Goal: Check status: Check status

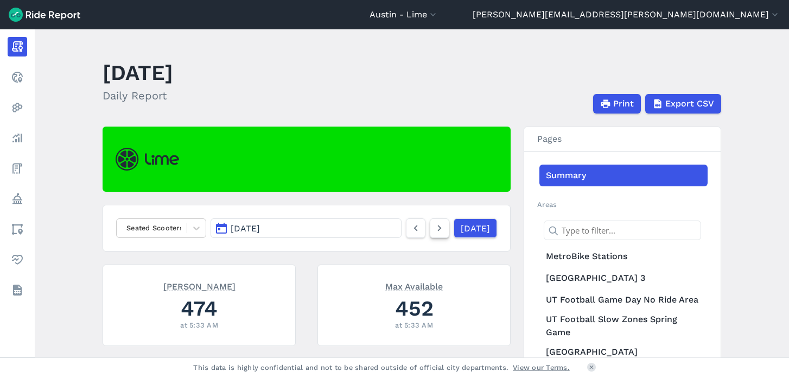
click at [433, 226] on icon at bounding box center [439, 227] width 12 height 13
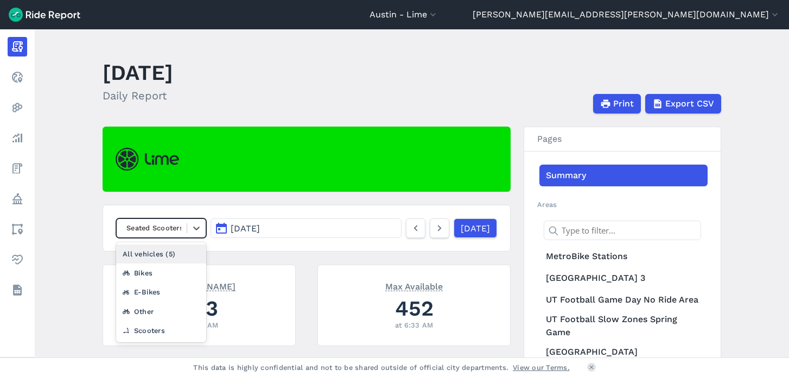
click at [167, 226] on div at bounding box center [151, 227] width 59 height 12
click at [150, 253] on div "All vehicles (5)" at bounding box center [161, 253] width 90 height 19
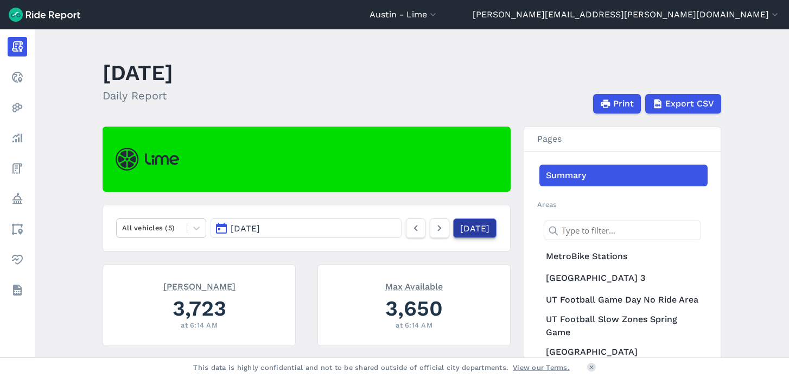
click at [453, 235] on link "[DATE]" at bounding box center [474, 228] width 43 height 20
